Goal: Task Accomplishment & Management: Manage account settings

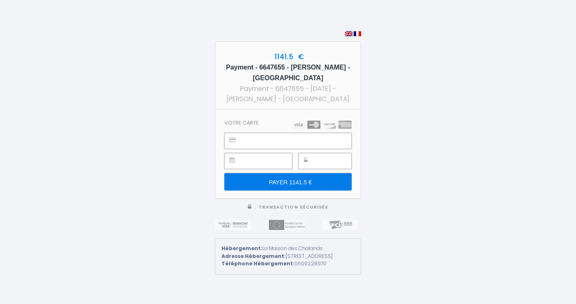
click at [515, 115] on div "1141.5 € Payment - 6647655 - [PERSON_NAME] - [GEOGRAPHIC_DATA] Payment - 664765…" at bounding box center [288, 152] width 576 height 304
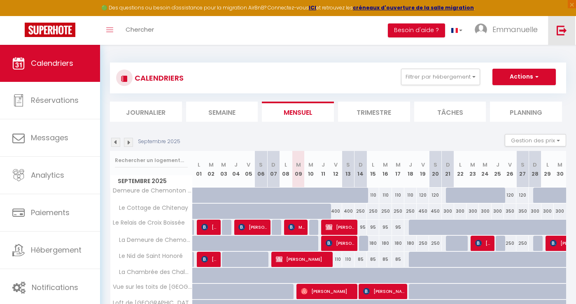
click at [572, 33] on link at bounding box center [561, 30] width 27 height 29
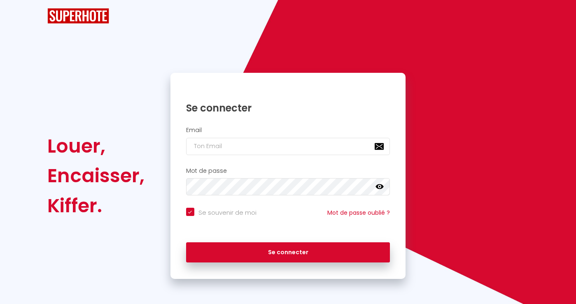
checkbox input "true"
type input "tadcolas@gmail.com"
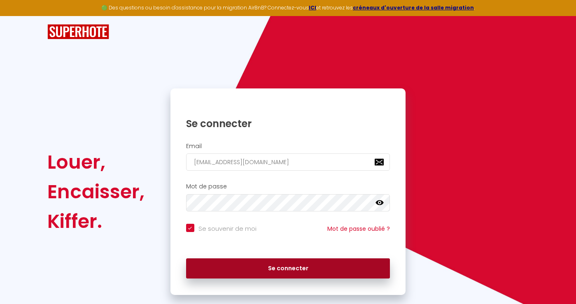
click at [286, 266] on button "Se connecter" at bounding box center [288, 269] width 204 height 21
checkbox input "true"
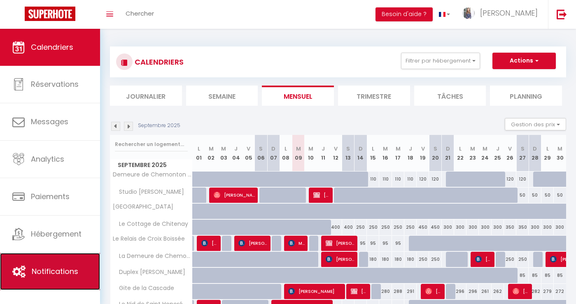
click at [73, 282] on link "Notifications" at bounding box center [50, 271] width 100 height 37
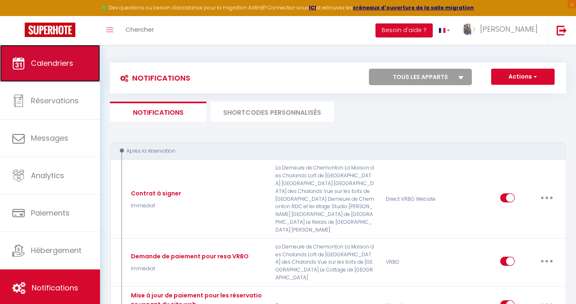
click at [50, 66] on span "Calendriers" at bounding box center [52, 63] width 42 height 10
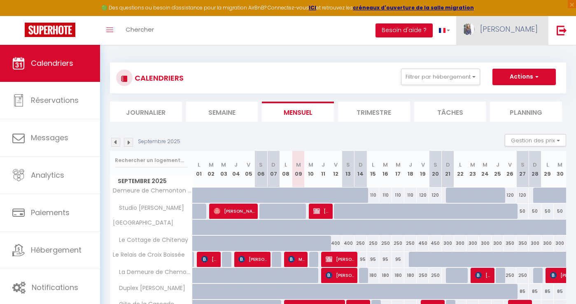
click at [529, 26] on span "Tiffany" at bounding box center [509, 29] width 58 height 10
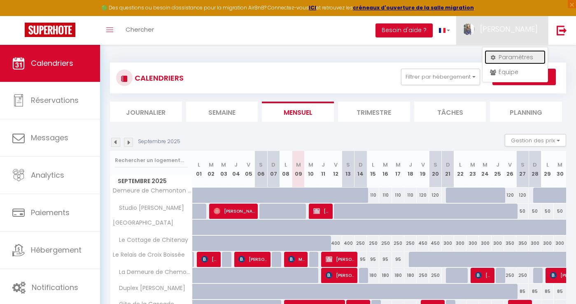
click at [523, 55] on link "Paramètres" at bounding box center [515, 57] width 61 height 14
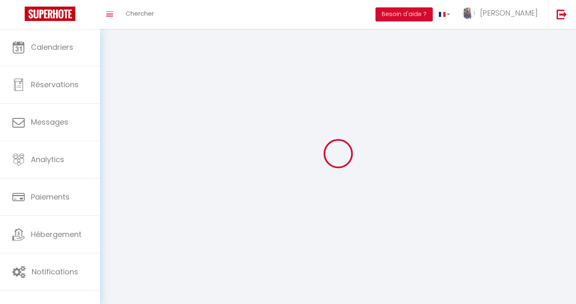
type input "Tiffany"
type input "Colas"
type input "0609228970"
type input "8 petits degrés saint honoré"
type input "41000"
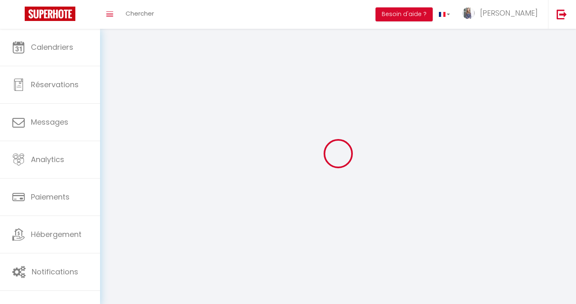
type input "blois"
type input "eov4iIUQVEwd0ZlzuJmd3XgeE"
type input "AkCJMpTh8LslsZKjaaPtP50h4"
type input "eov4iIUQVEwd0ZlzuJmd3XgeE"
type input "AkCJMpTh8LslsZKjaaPtP50h4"
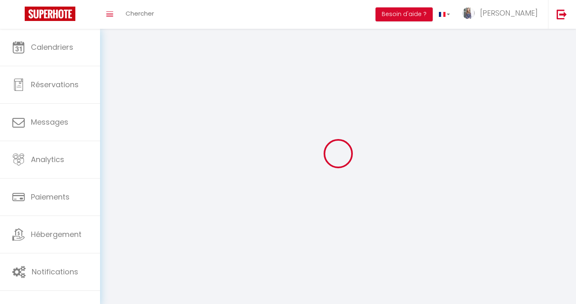
type input "https://app.superhote.com/#/get-available-rentals/AkCJMpTh8LslsZKjaaPtP50h4"
select select "28"
select select "fr"
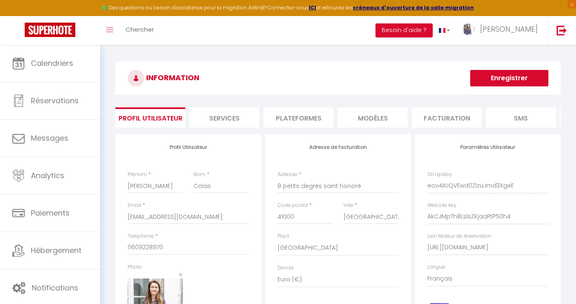
click at [244, 122] on li "Services" at bounding box center [224, 117] width 70 height 20
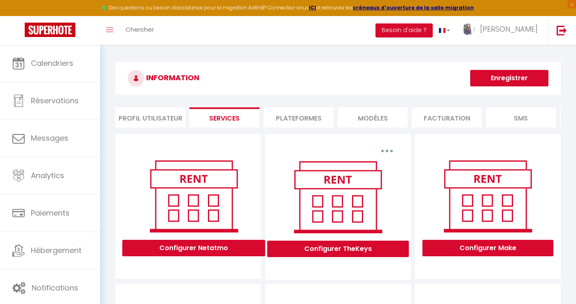
click at [298, 119] on li "Plateformes" at bounding box center [298, 117] width 70 height 20
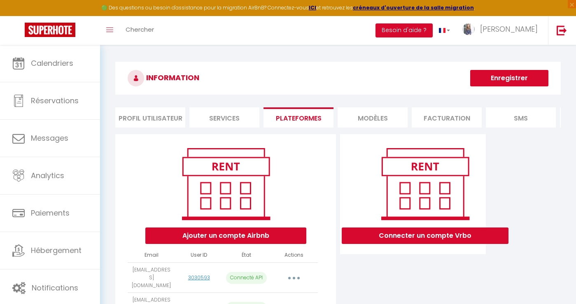
click at [373, 117] on li "MODÈLES" at bounding box center [373, 117] width 70 height 20
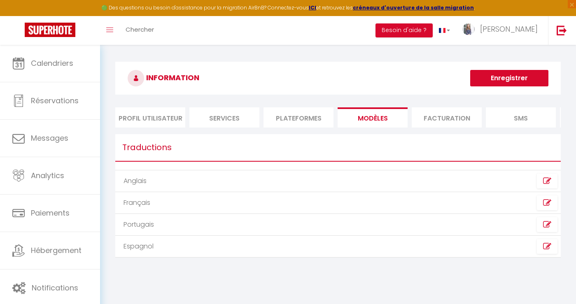
click at [435, 116] on li "Facturation" at bounding box center [447, 117] width 70 height 20
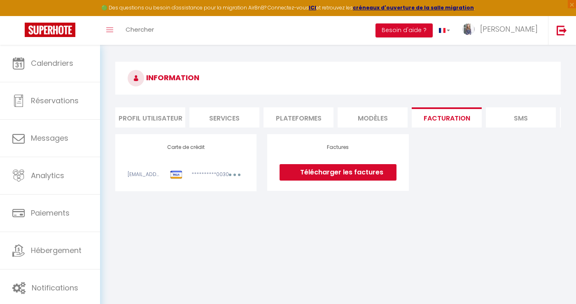
click at [513, 117] on li "SMS" at bounding box center [521, 117] width 70 height 20
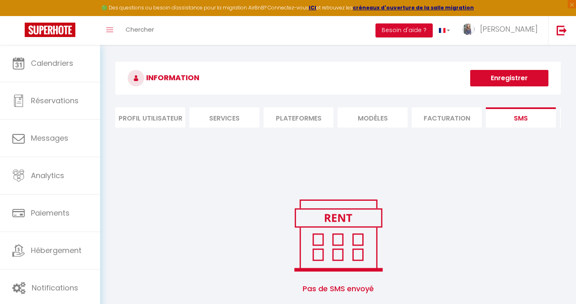
click at [179, 115] on li "Profil Utilisateur" at bounding box center [150, 117] width 70 height 20
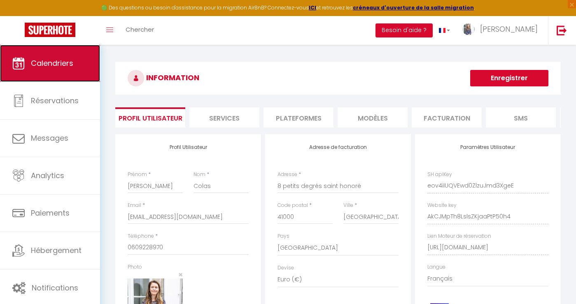
click at [61, 61] on span "Calendriers" at bounding box center [52, 63] width 42 height 10
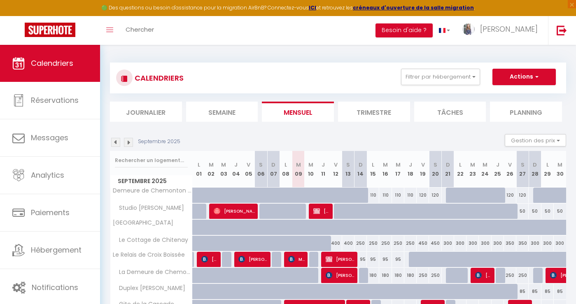
click at [116, 59] on div "CALENDRIERS Filtrer par hébergement Chalands La Chambrée des Chalands Loft de L…" at bounding box center [338, 238] width 456 height 366
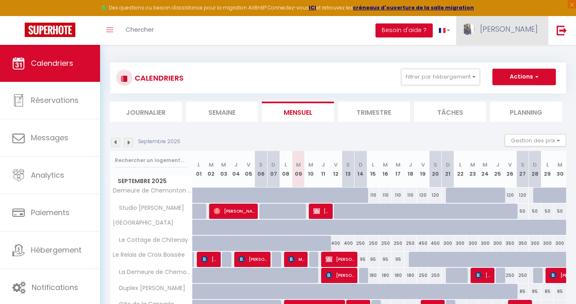
click at [524, 31] on span "Tiffany" at bounding box center [509, 29] width 58 height 10
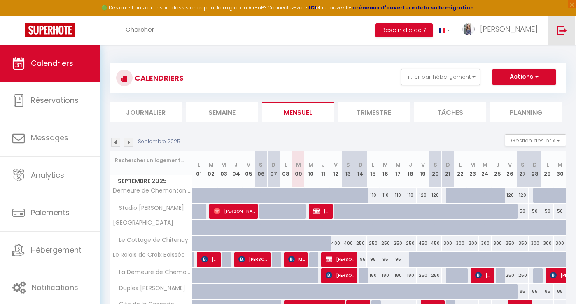
click at [560, 33] on img at bounding box center [562, 30] width 10 height 10
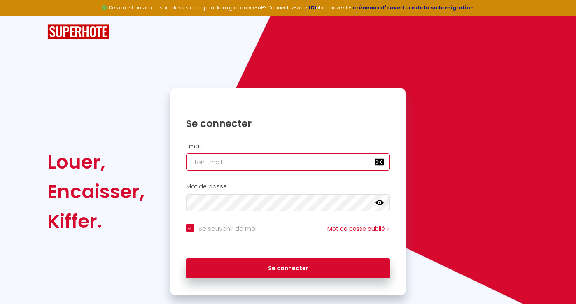
type input "tadcolas@gmail.com"
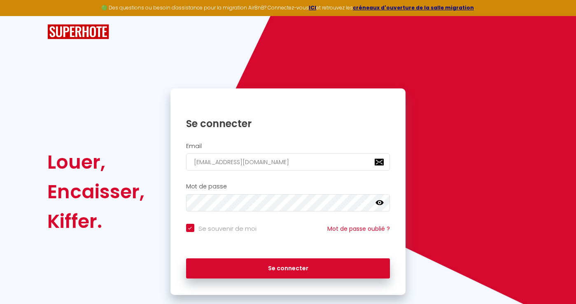
scroll to position [16, 0]
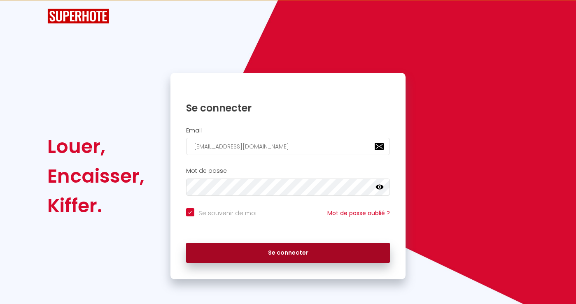
click at [247, 254] on button "Se connecter" at bounding box center [288, 253] width 204 height 21
checkbox input "true"
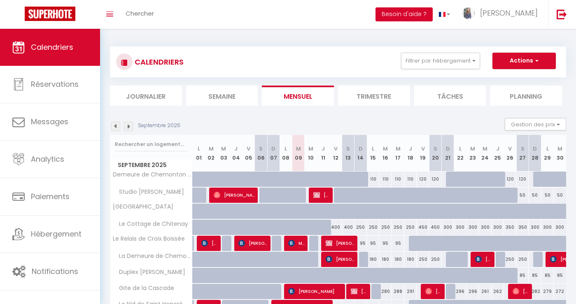
click at [433, 15] on button "Besoin d'aide ?" at bounding box center [403, 14] width 57 height 14
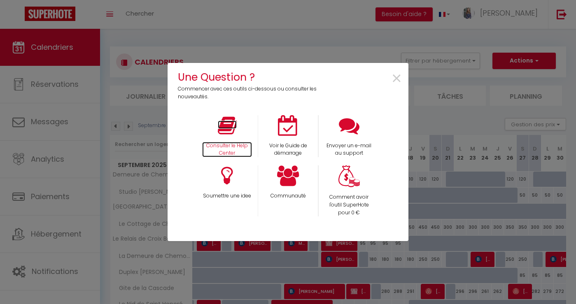
click at [228, 124] on icon at bounding box center [227, 125] width 19 height 21
click at [397, 80] on span "×" at bounding box center [396, 79] width 11 height 26
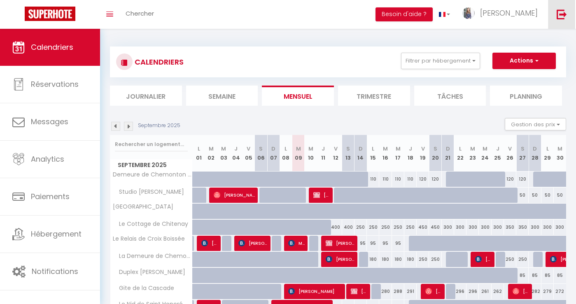
click at [559, 16] on img at bounding box center [562, 14] width 10 height 10
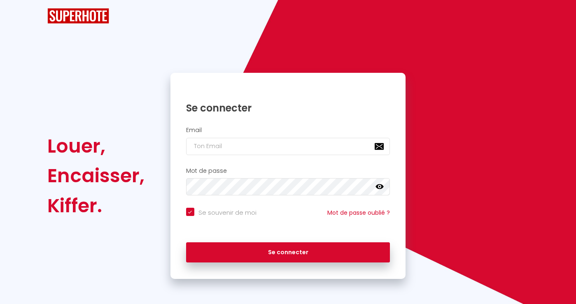
checkbox input "true"
type input "tadcolas@gmail.com"
checkbox input "true"
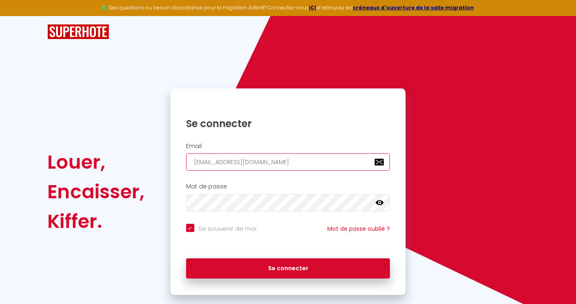
click at [261, 164] on input "tadcolas@gmail.com" at bounding box center [288, 162] width 204 height 17
click at [257, 155] on input "tadcolas@gmail.com" at bounding box center [288, 162] width 204 height 17
drag, startPoint x: 274, startPoint y: 161, endPoint x: 156, endPoint y: 161, distance: 118.2
click at [156, 161] on div "Louer, Encaisser, Kiffer. Se connecter Email tadcolas@gmail.com Mot de passe fa…" at bounding box center [288, 192] width 492 height 207
type input "m"
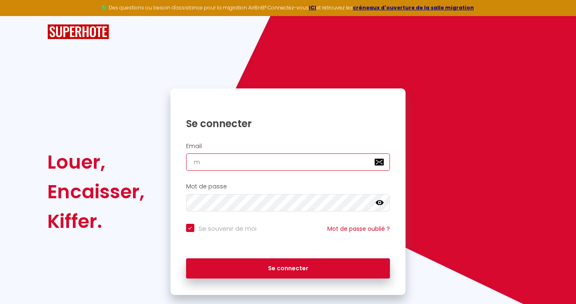
checkbox input "true"
type input "ma"
checkbox input "true"
type input "mar"
checkbox input "true"
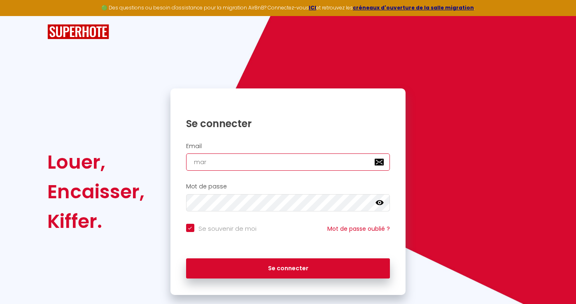
type input "mara"
checkbox input "true"
type input "maray"
checkbox input "true"
type input "marayn"
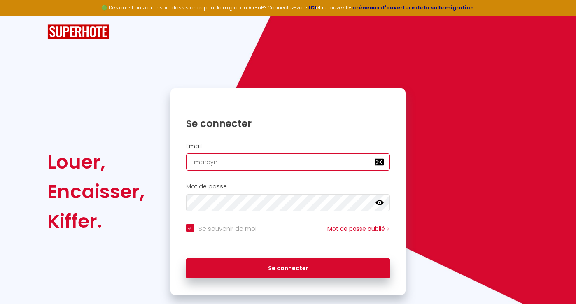
checkbox input "true"
type input "maraynu"
checkbox input "true"
type input "maraynue"
checkbox input "true"
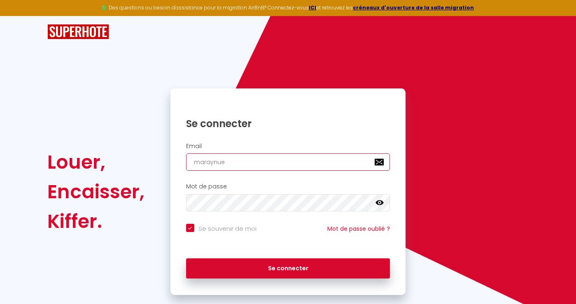
type input "maraynuel"
checkbox input "true"
type input "maraynuell"
checkbox input "true"
type input "maraynuelle"
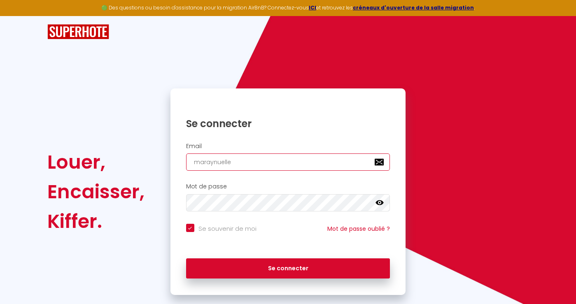
checkbox input "true"
type input "maraynuelle@"
checkbox input "true"
type input "maraynuelle@g"
checkbox input "true"
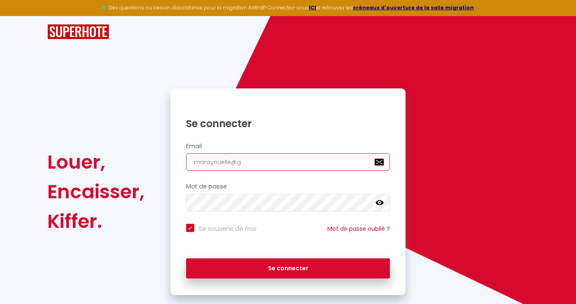
type input "maraynuelle@gm"
checkbox input "true"
type input "maraynuelle@gma"
checkbox input "true"
type input "maraynuelle@gmai"
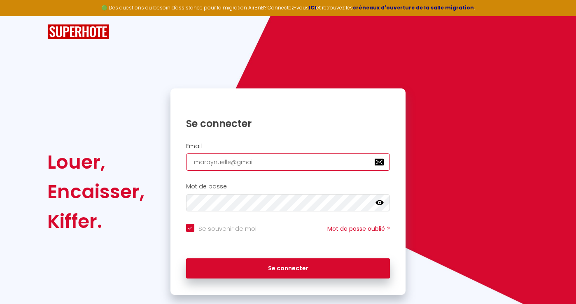
checkbox input "true"
type input "maraynuelle@gmail"
checkbox input "true"
type input "maraynuelle@gmail."
checkbox input "true"
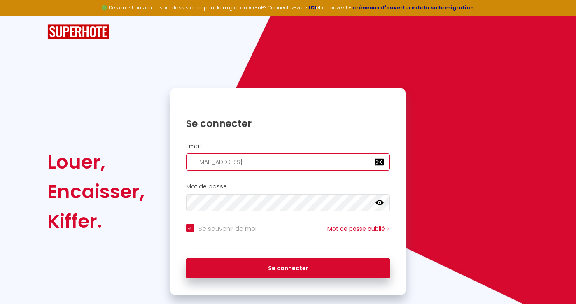
type input "maraynuelle@gmail.c"
checkbox input "true"
type input "maraynuelle@gmail.co"
checkbox input "true"
type input "maraynuelle@gmail.com"
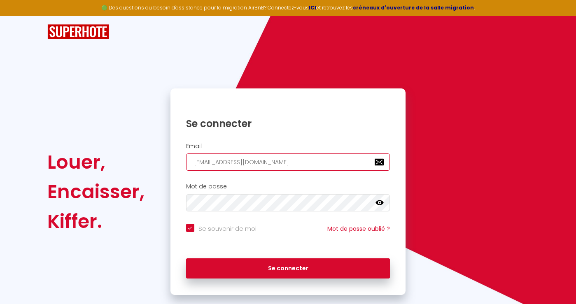
checkbox input "true"
type input "maraynuelle@gmail.com"
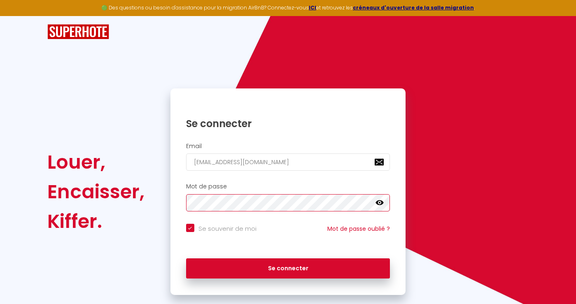
click at [184, 203] on div "Mot de passe false" at bounding box center [288, 197] width 225 height 28
click at [380, 203] on icon at bounding box center [379, 203] width 8 height 8
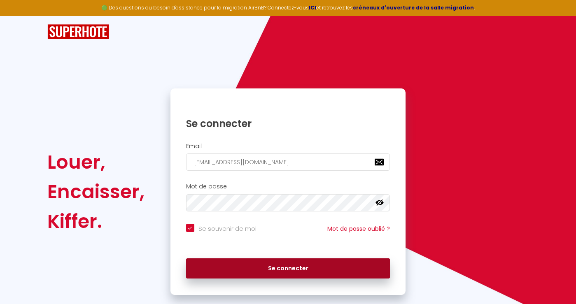
click at [368, 272] on button "Se connecter" at bounding box center [288, 269] width 204 height 21
checkbox input "true"
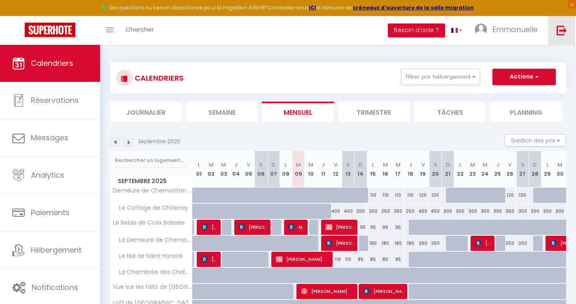
click at [568, 26] on link at bounding box center [561, 30] width 27 height 29
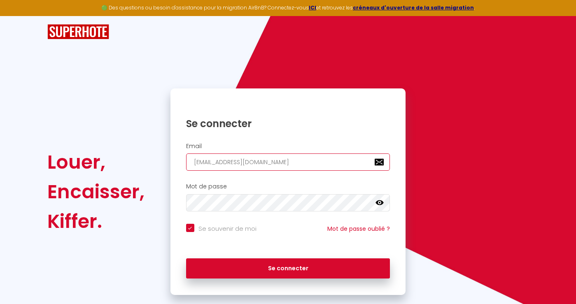
click at [303, 170] on input "maraynuelle@gmail.com" at bounding box center [288, 162] width 204 height 17
type input "tadcolas@gmail.com"
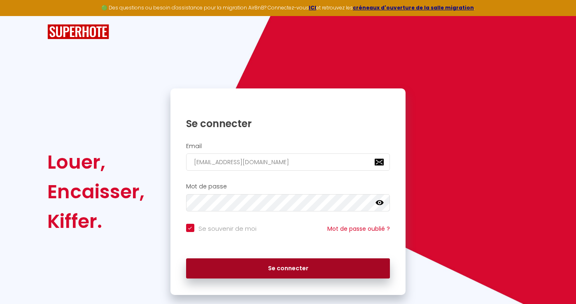
click at [255, 265] on button "Se connecter" at bounding box center [288, 269] width 204 height 21
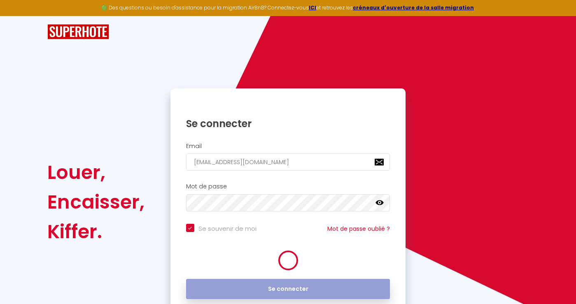
checkbox input "true"
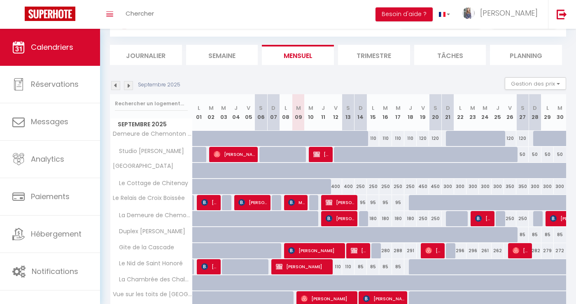
scroll to position [110, 0]
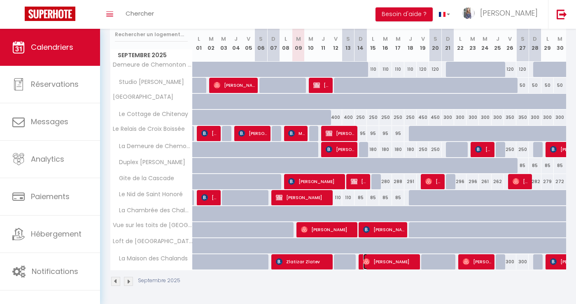
click at [391, 266] on span "Paul Günter" at bounding box center [390, 262] width 54 height 16
select select "OK"
select select "0"
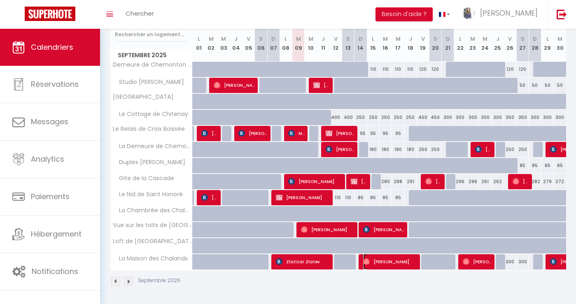
select select "1"
select select
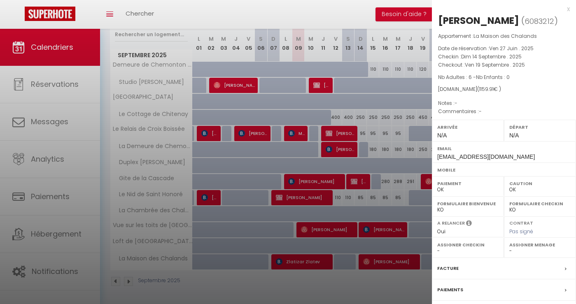
click at [480, 268] on div "Facture" at bounding box center [504, 268] width 144 height 21
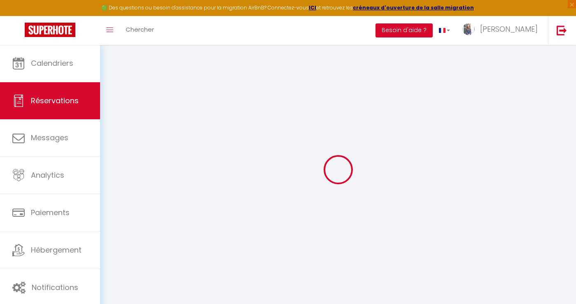
select select
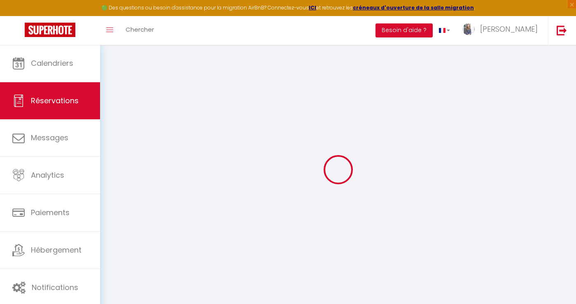
select select
checkbox input "false"
select select
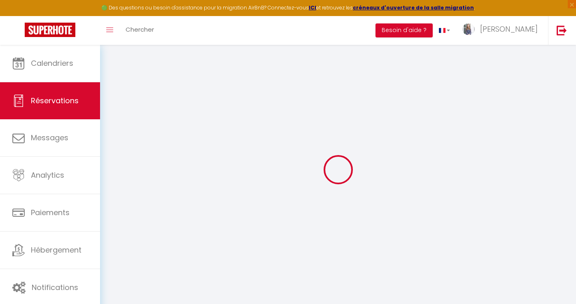
checkbox input "false"
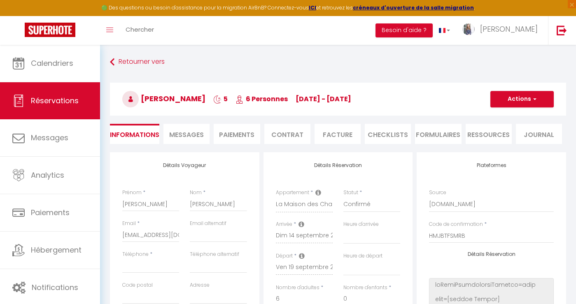
select select
type input "120"
type input "74.91"
select select
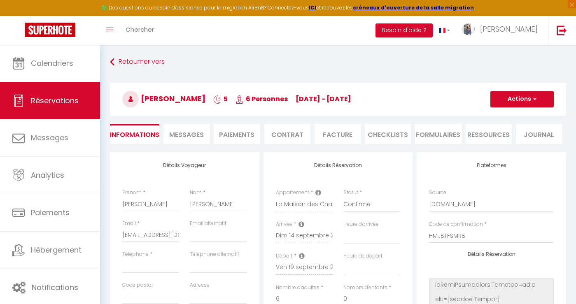
select select
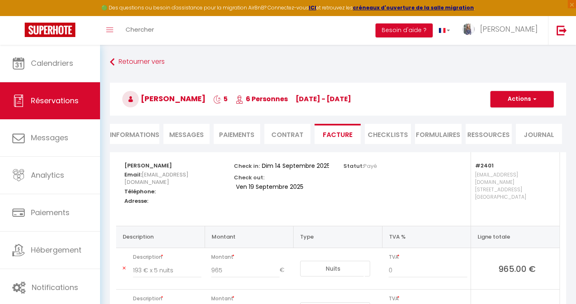
click at [137, 138] on li "Informations" at bounding box center [134, 134] width 49 height 20
select select
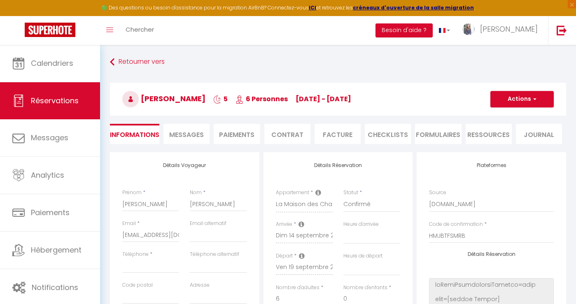
scroll to position [55, 0]
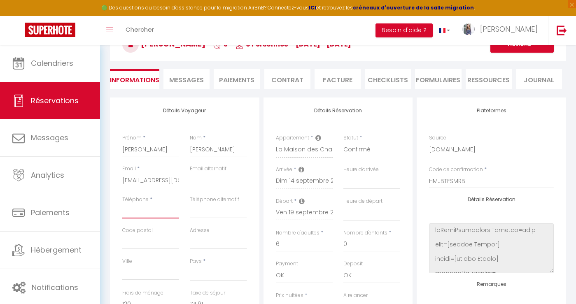
click at [152, 207] on input "Téléphone" at bounding box center [150, 211] width 57 height 15
click at [114, 220] on div "Détails Voyageur Prénom * Paul Nom * Günter Email * 6idue3rvxaewgwc7wcsezonjms1…" at bounding box center [184, 245] width 149 height 294
click at [134, 212] on input "Téléphone" at bounding box center [150, 211] width 57 height 15
paste input "+49 176 34110102‬"
type input "+49 176 34110102‬"
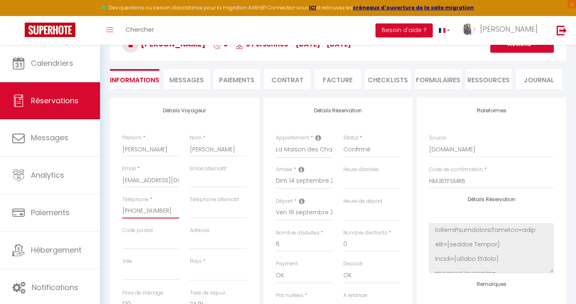
select select
checkbox input "false"
type input "+49 176 34110102‬"
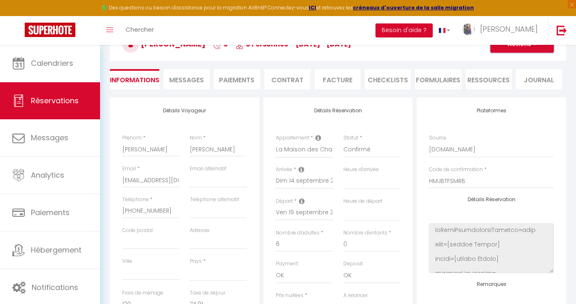
click at [515, 48] on button "Actions" at bounding box center [521, 44] width 63 height 16
click at [507, 61] on link "Enregistrer" at bounding box center [513, 62] width 65 height 11
select select
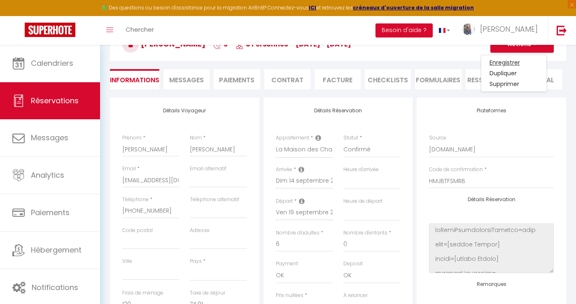
checkbox input "false"
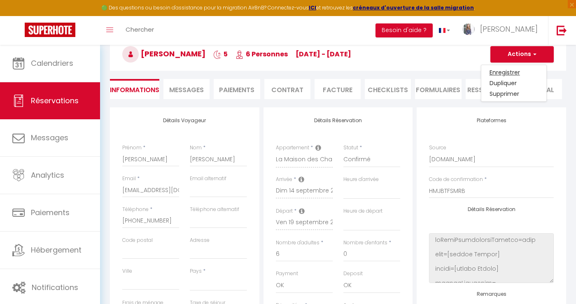
select select
checkbox input "false"
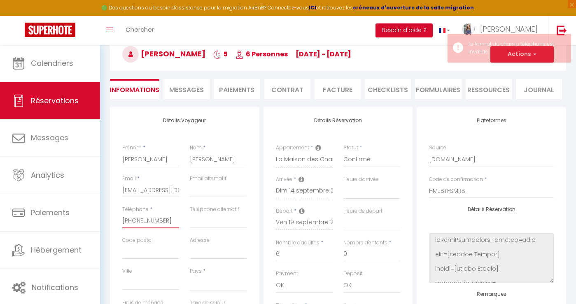
click at [136, 221] on input "+49 176 34110102‬" at bounding box center [150, 221] width 57 height 15
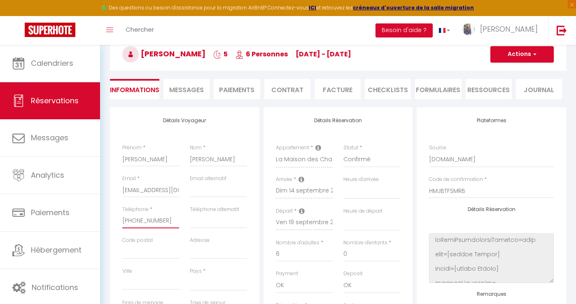
click at [175, 217] on input "+49 176 34110102‬" at bounding box center [150, 221] width 57 height 15
click at [135, 220] on input "+49 176 34110102‬" at bounding box center [150, 221] width 57 height 15
click at [128, 222] on input "+49 176 34110102‬" at bounding box center [150, 221] width 57 height 15
type input "49 176 34110102‬"
select select
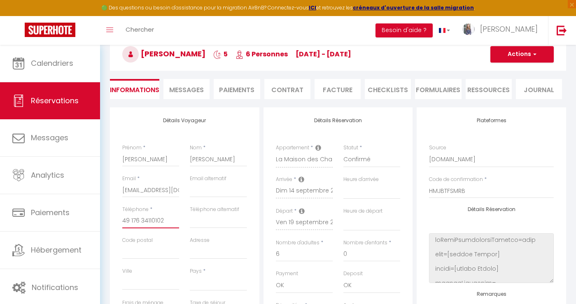
select select
checkbox input "false"
click at [130, 221] on input "49 176 34110102‬" at bounding box center [150, 221] width 57 height 15
type input "49176 34110102‬"
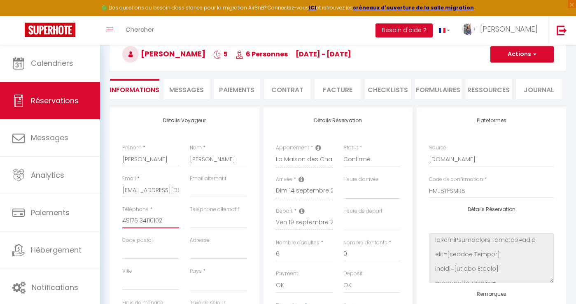
select select
checkbox input "false"
click at [140, 220] on input "49176 34110102‬" at bounding box center [150, 221] width 57 height 15
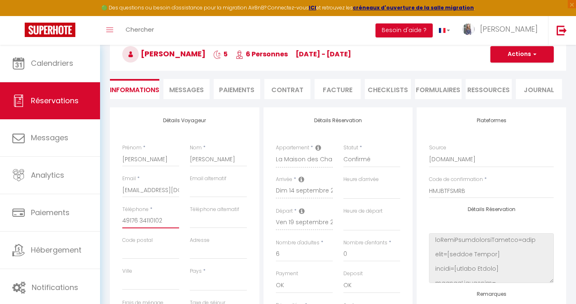
type input "4917634110102‬"
select select
checkbox input "false"
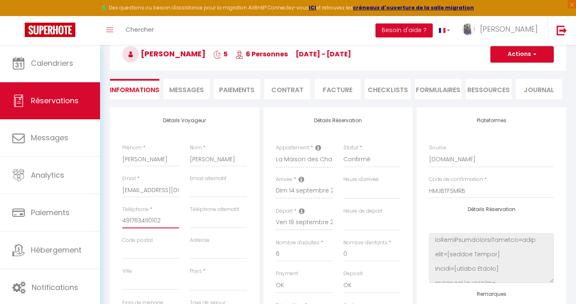
type input "4917634110102‬"
click at [259, 233] on div "Détails Voyageur Prénom * Paul Nom * Günter Email * 6idue3rvxaewgwc7wcsezonjms1…" at bounding box center [184, 254] width 149 height 294
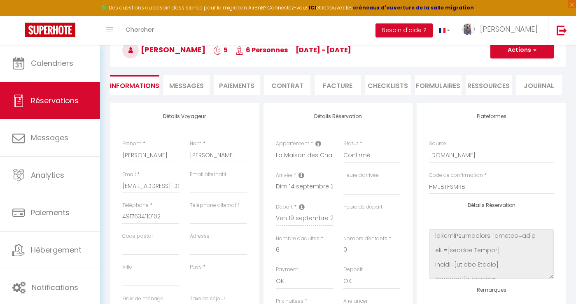
scroll to position [49, 0]
click at [518, 53] on button "Actions" at bounding box center [521, 50] width 63 height 16
click at [508, 70] on link "Enregistrer" at bounding box center [513, 68] width 65 height 11
select select
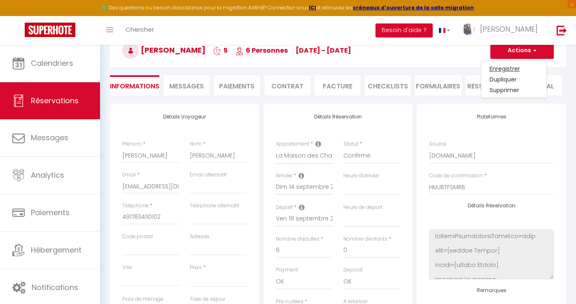
select select
checkbox input "false"
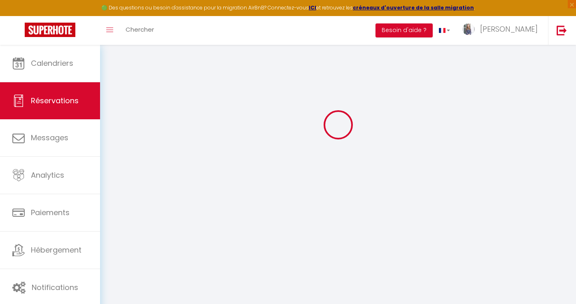
select select
checkbox input "false"
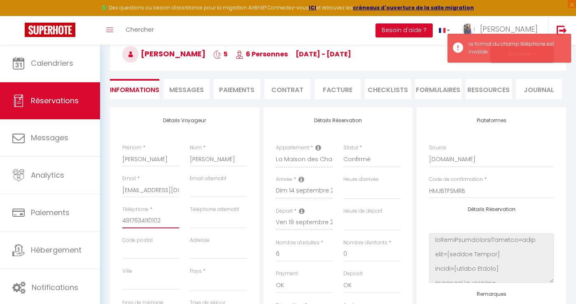
click at [139, 222] on input "4917634110102‬" at bounding box center [150, 221] width 57 height 15
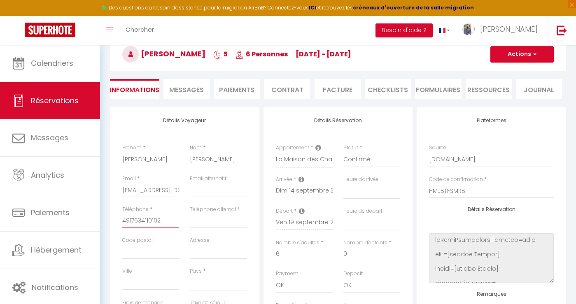
drag, startPoint x: 170, startPoint y: 220, endPoint x: 100, endPoint y: 219, distance: 70.0
click at [100, 219] on div "Retourner vers Paul Günter 5 6 Personnes di 14 Sep - ve 19 Sep Actions Enregist…" at bounding box center [338, 291] width 476 height 583
select select
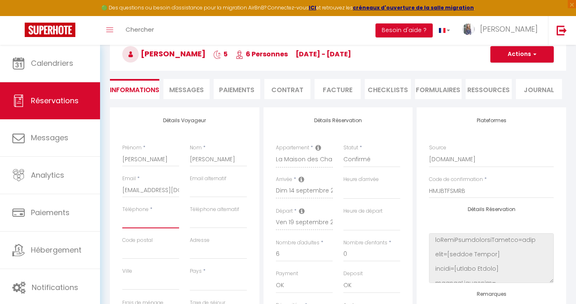
checkbox input "false"
